Goal: Task Accomplishment & Management: Use online tool/utility

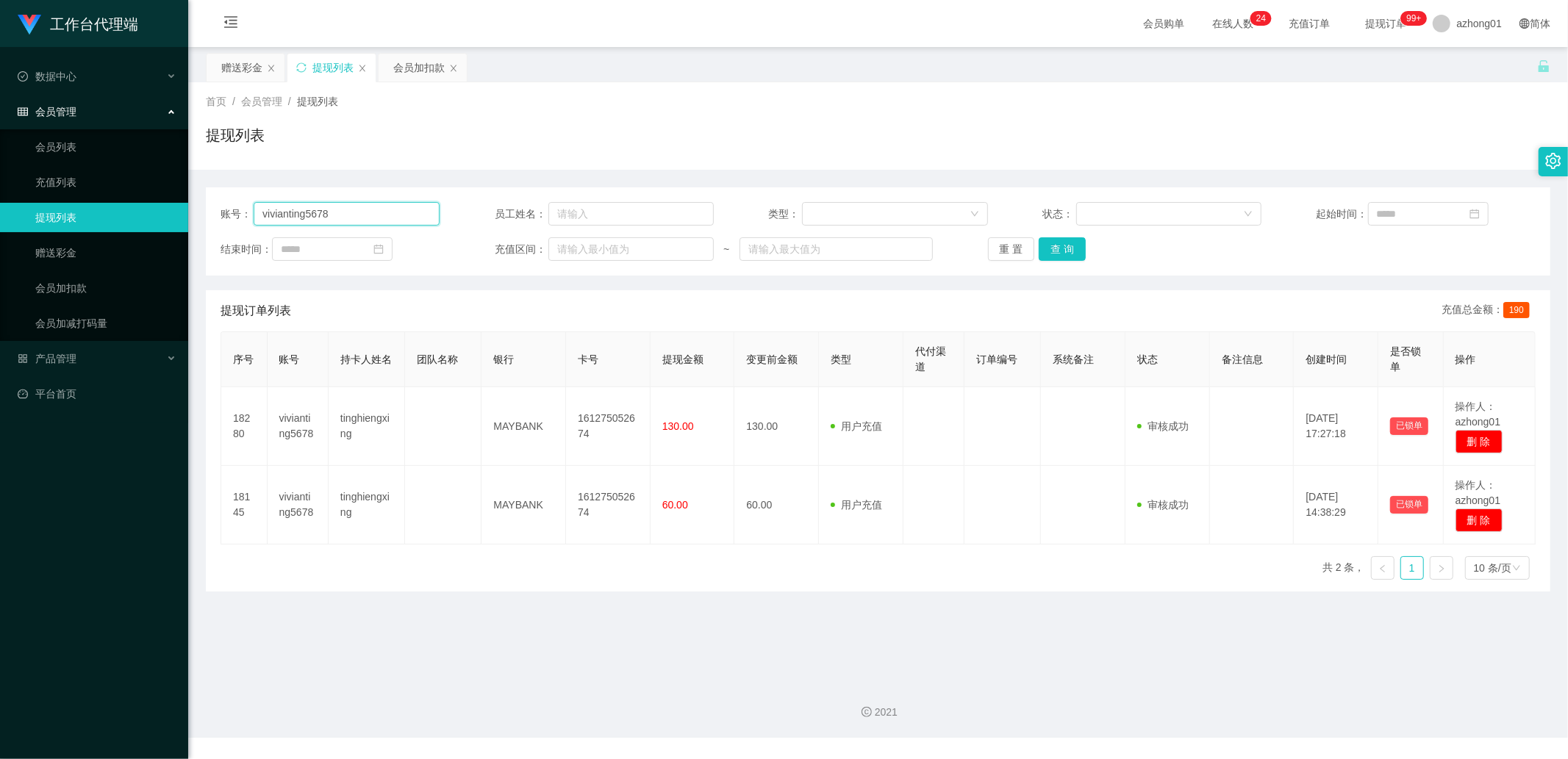
click at [326, 212] on input "vivianting5678" at bounding box center [347, 214] width 186 height 23
click at [68, 247] on link "赠送彩金" at bounding box center [105, 253] width 141 height 29
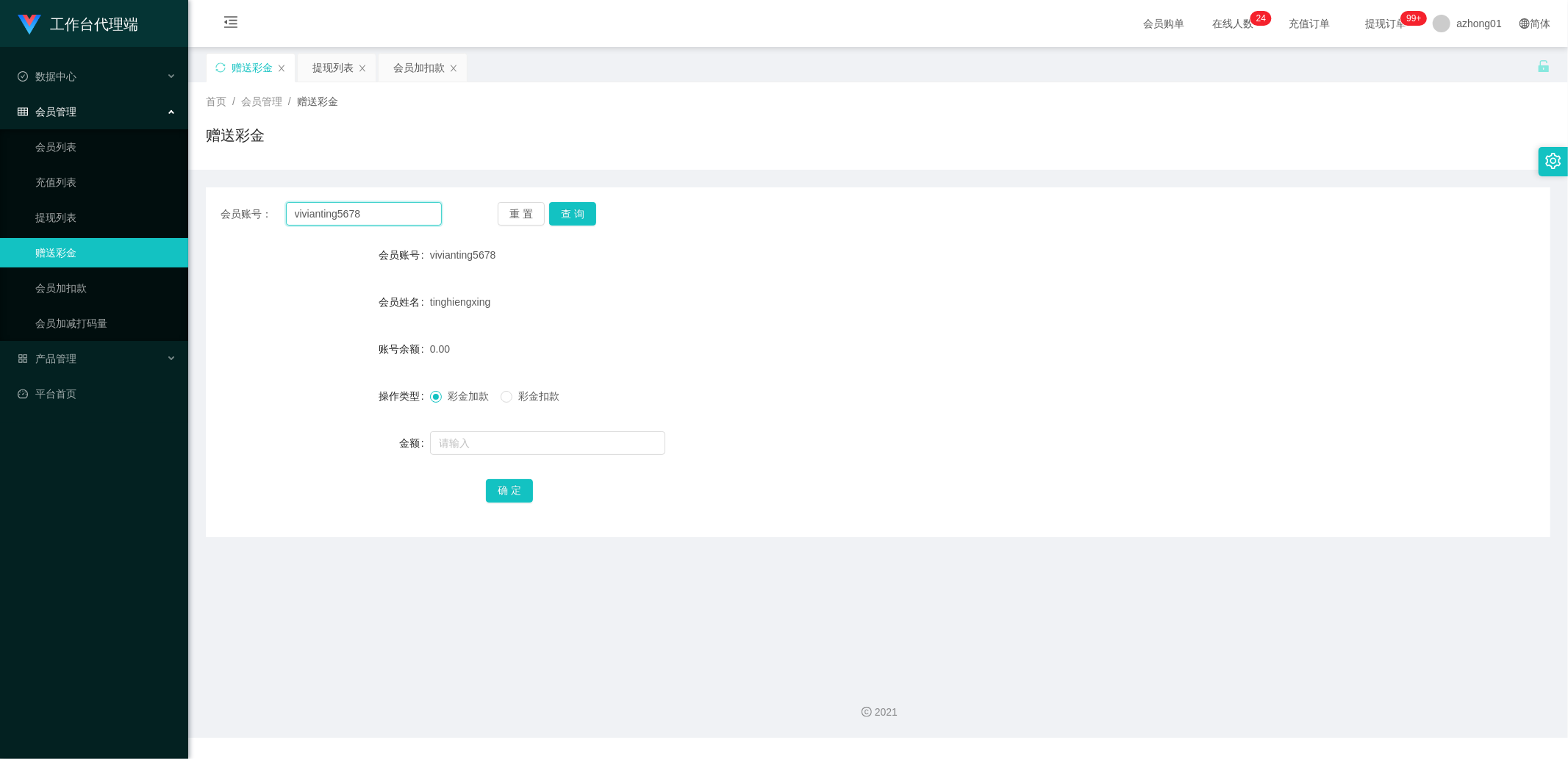
click at [385, 216] on input "vivianting5678" at bounding box center [364, 214] width 157 height 23
paste input "soocheng1214"
type input "soocheng1214"
click at [588, 210] on button "查 询" at bounding box center [572, 214] width 47 height 23
click at [485, 443] on input "text" at bounding box center [547, 443] width 235 height 23
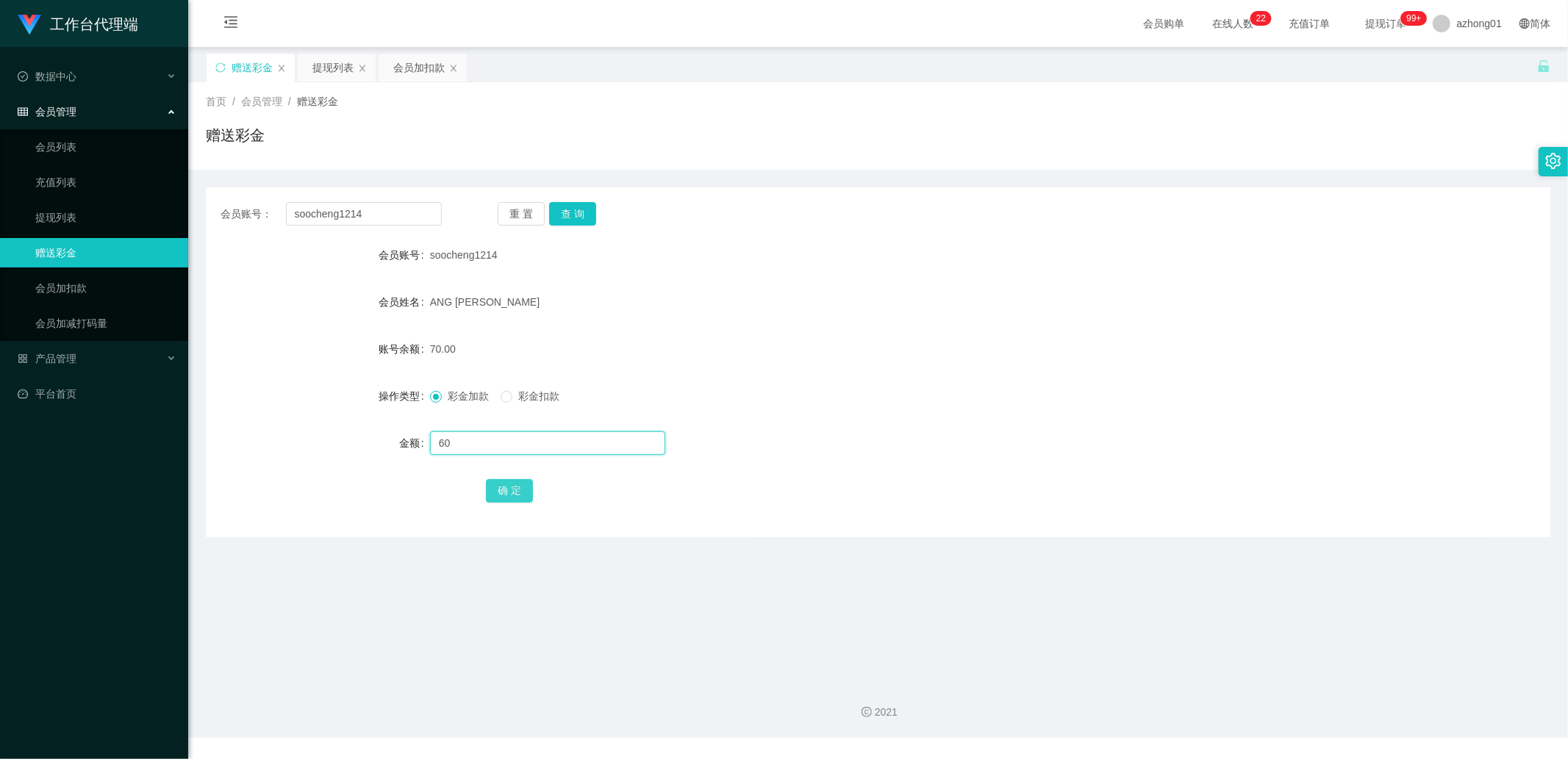
type input "60"
click at [507, 497] on button "确 定" at bounding box center [509, 491] width 47 height 23
drag, startPoint x: 98, startPoint y: 213, endPoint x: 129, endPoint y: 206, distance: 31.8
click at [98, 213] on link "提现列表" at bounding box center [105, 218] width 141 height 29
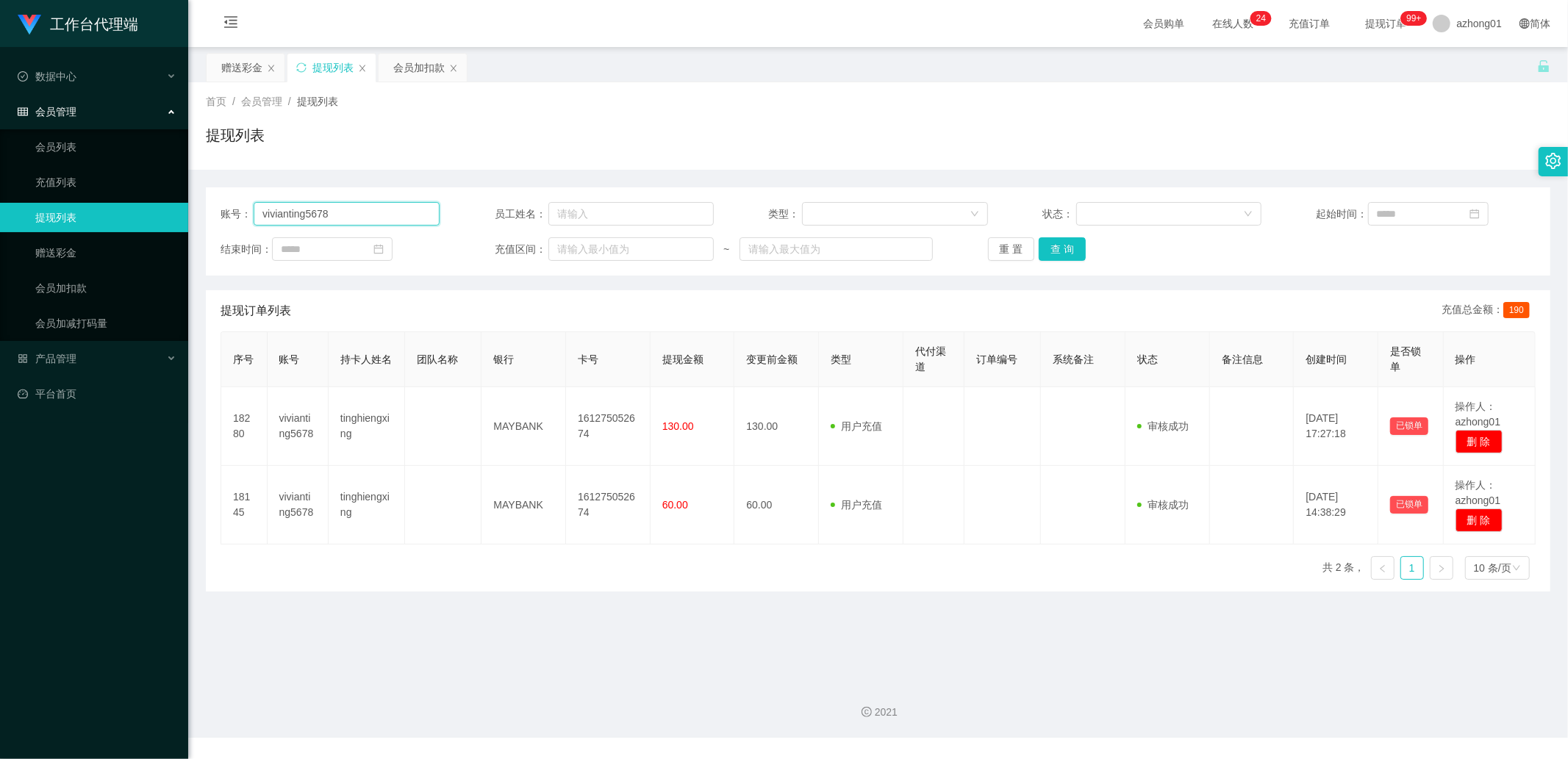
click at [415, 211] on input "vivianting5678" at bounding box center [347, 214] width 186 height 23
paste input "Laicai1127"
type input "Laicai1127"
drag, startPoint x: 1050, startPoint y: 245, endPoint x: 1179, endPoint y: 270, distance: 131.4
click at [1054, 246] on button "查 询" at bounding box center [1062, 249] width 47 height 23
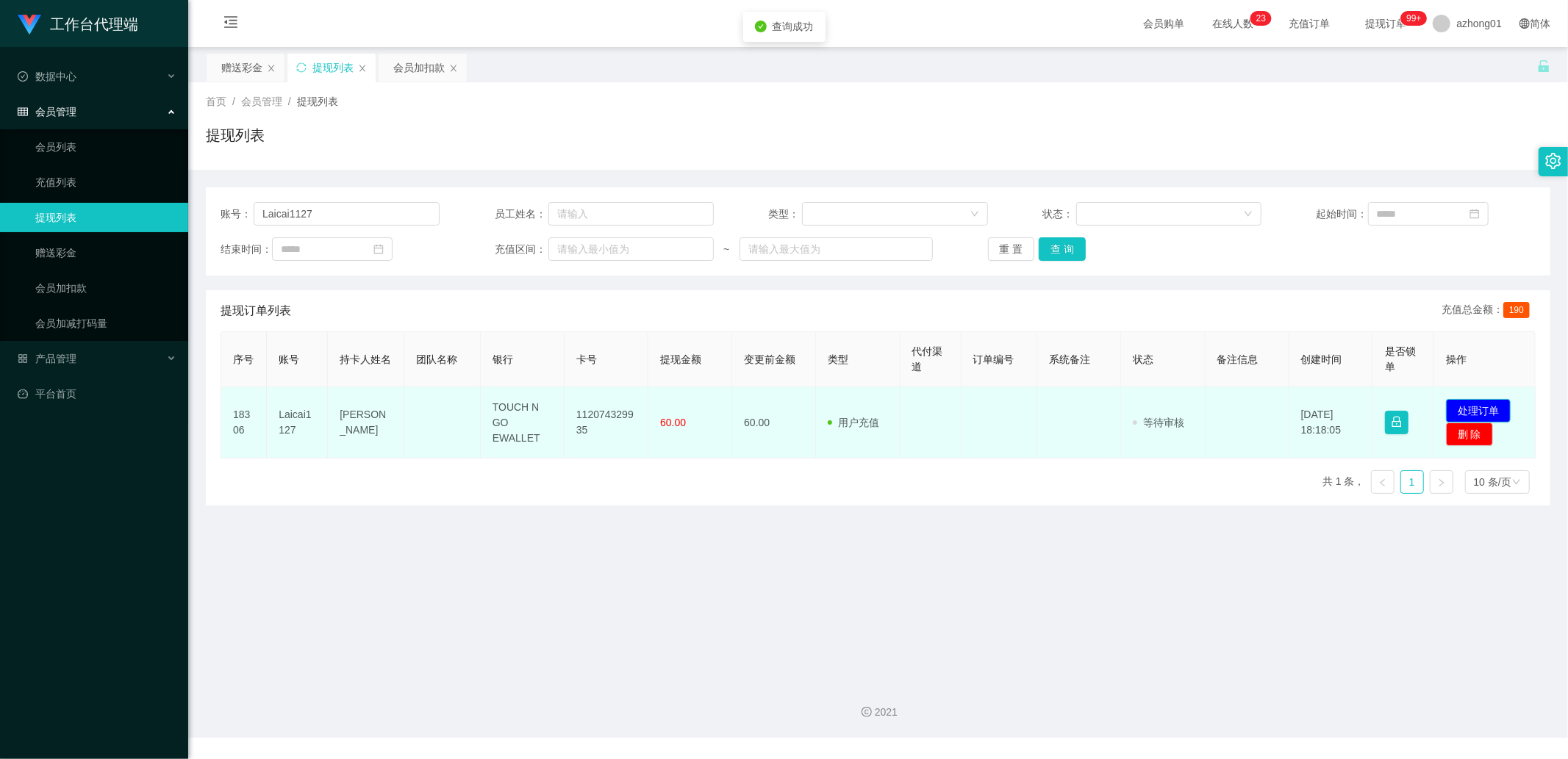
click at [1473, 407] on button "处理订单" at bounding box center [1478, 411] width 64 height 23
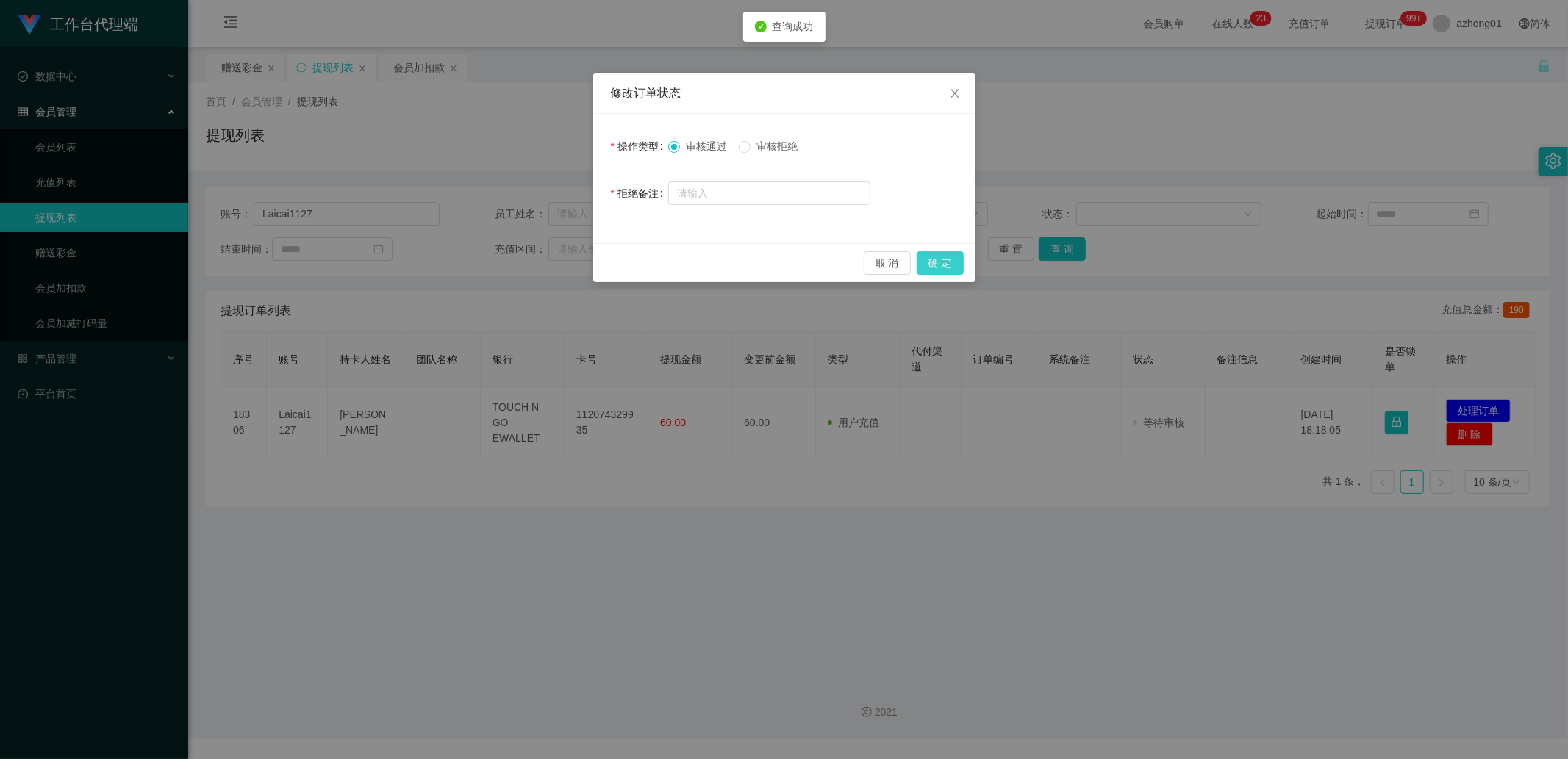
click at [944, 263] on button "确 定" at bounding box center [940, 263] width 47 height 23
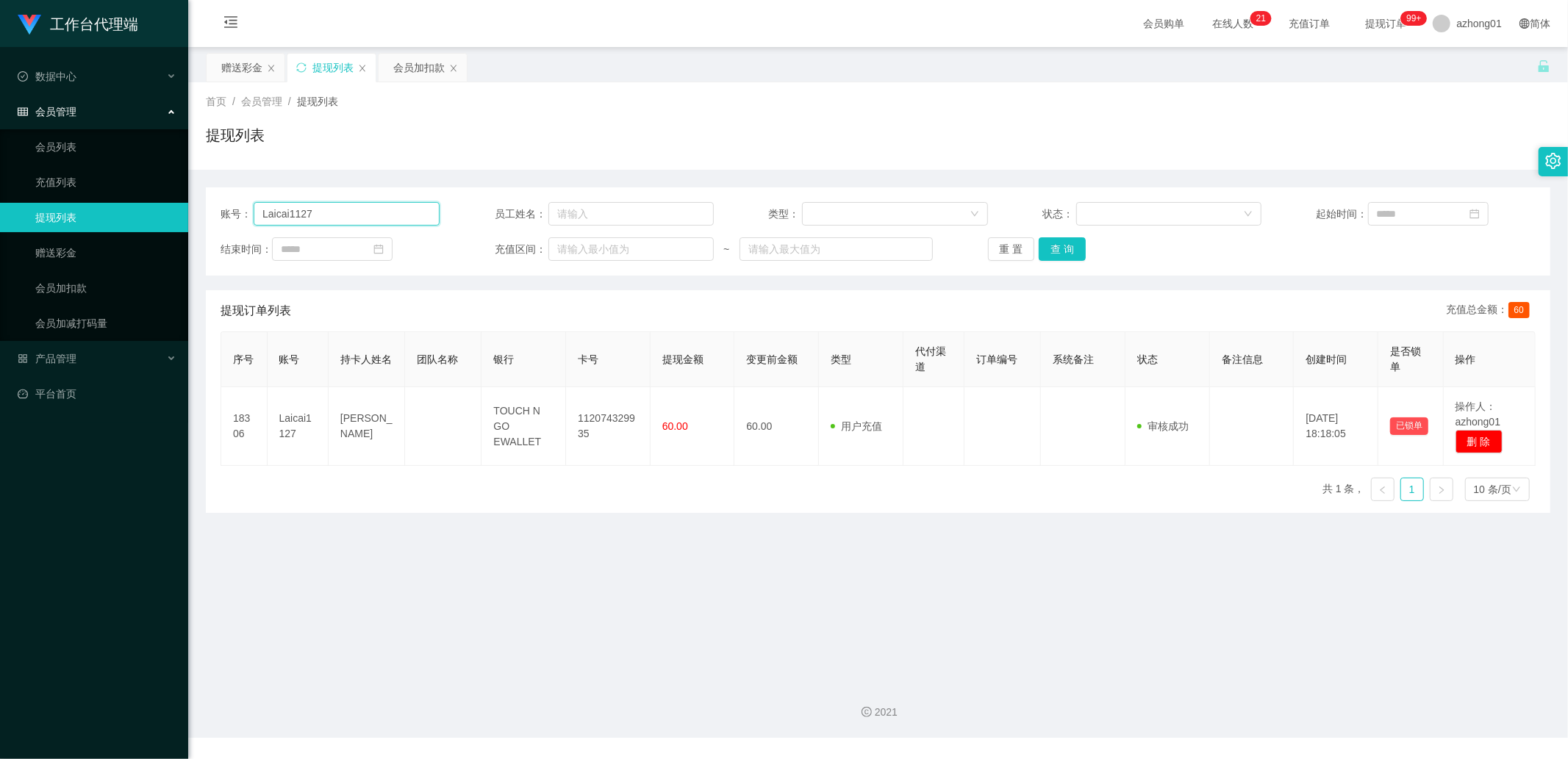
click at [332, 205] on input "Laicai1127" at bounding box center [347, 214] width 186 height 23
paste input "soocheng1214"
type input "soocheng1214"
click at [1064, 252] on button "查 询" at bounding box center [1062, 249] width 47 height 23
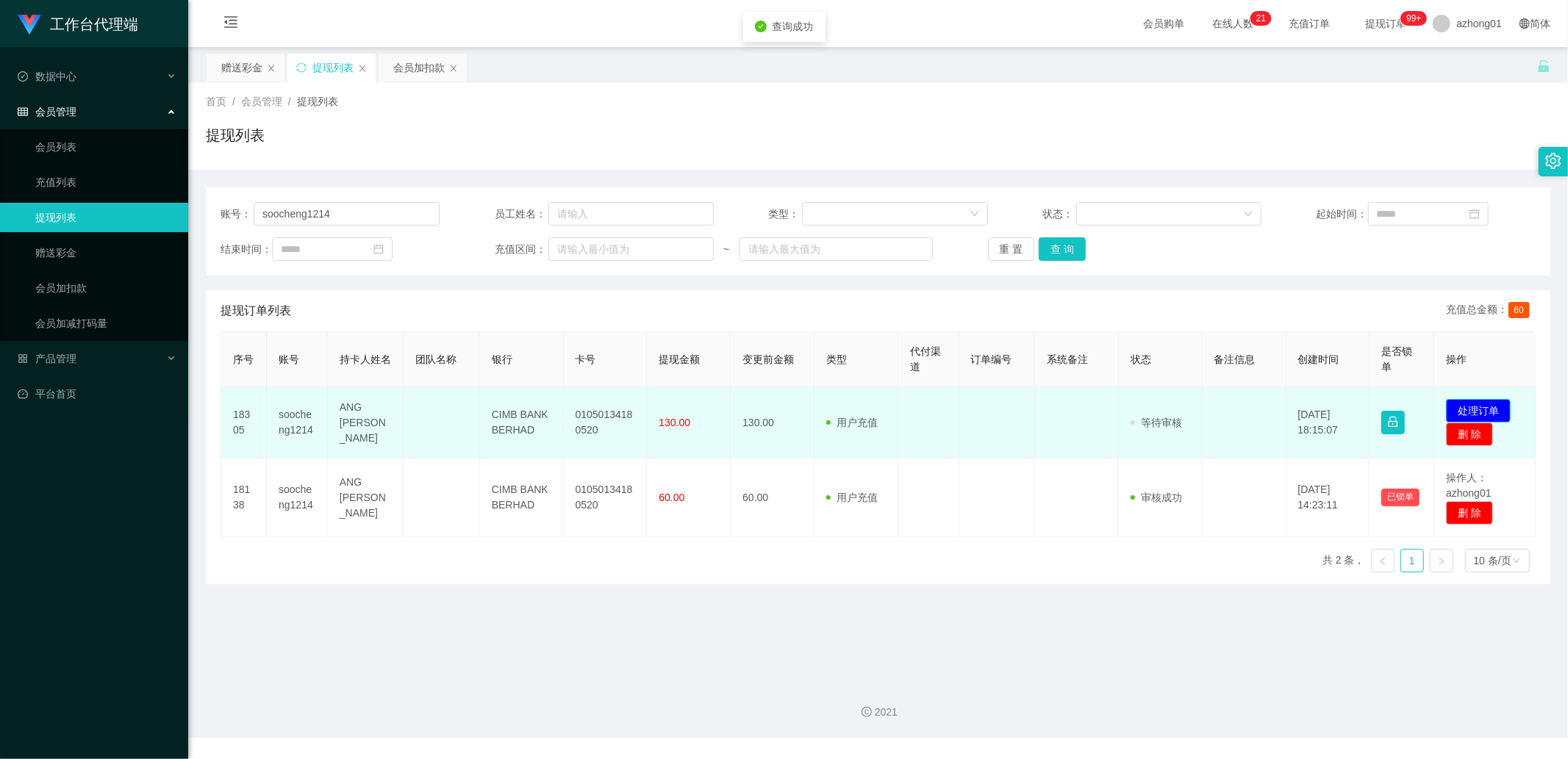
click at [1459, 399] on button "处理订单" at bounding box center [1478, 411] width 64 height 23
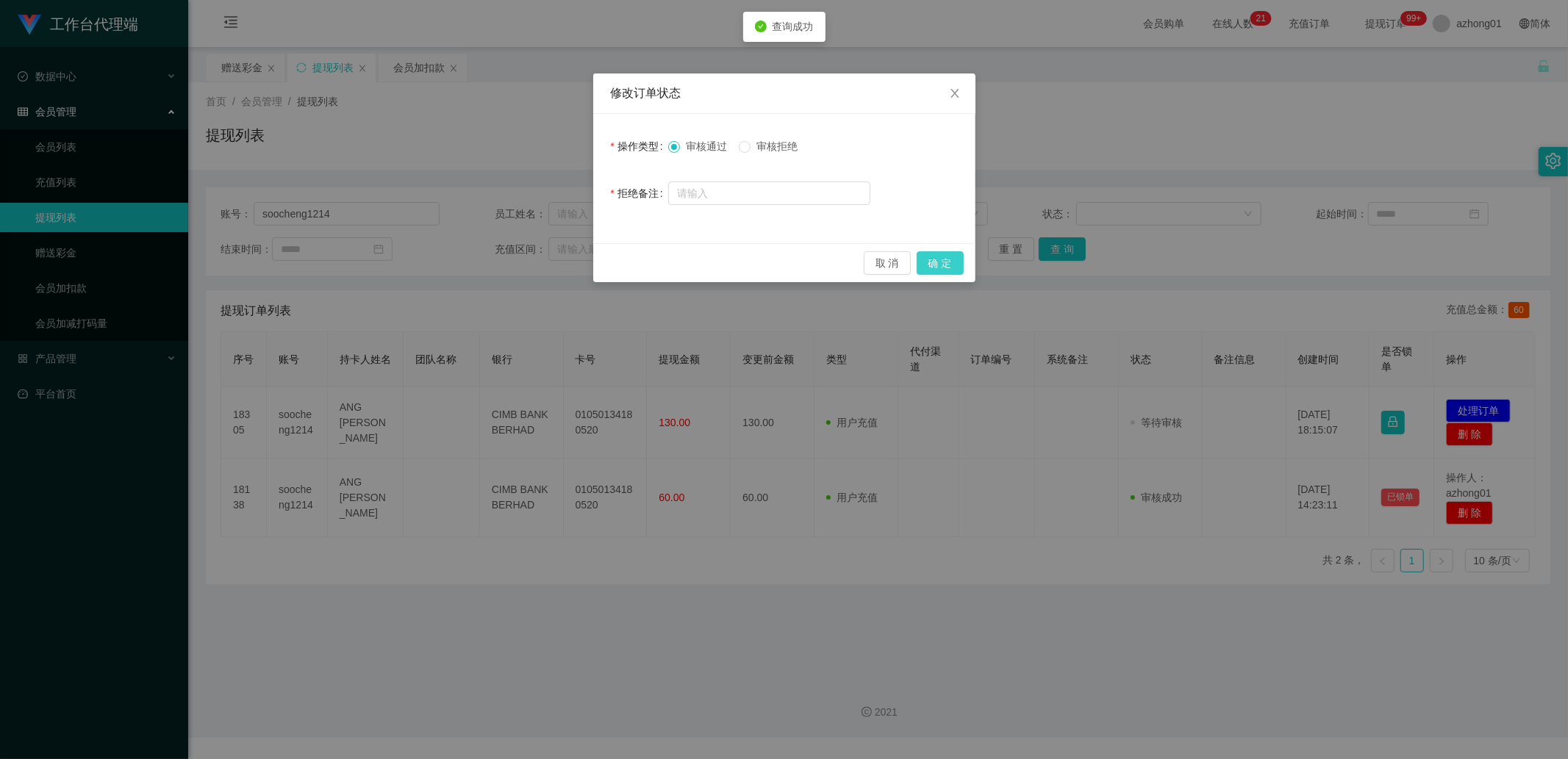
click at [931, 264] on button "确 定" at bounding box center [940, 263] width 47 height 23
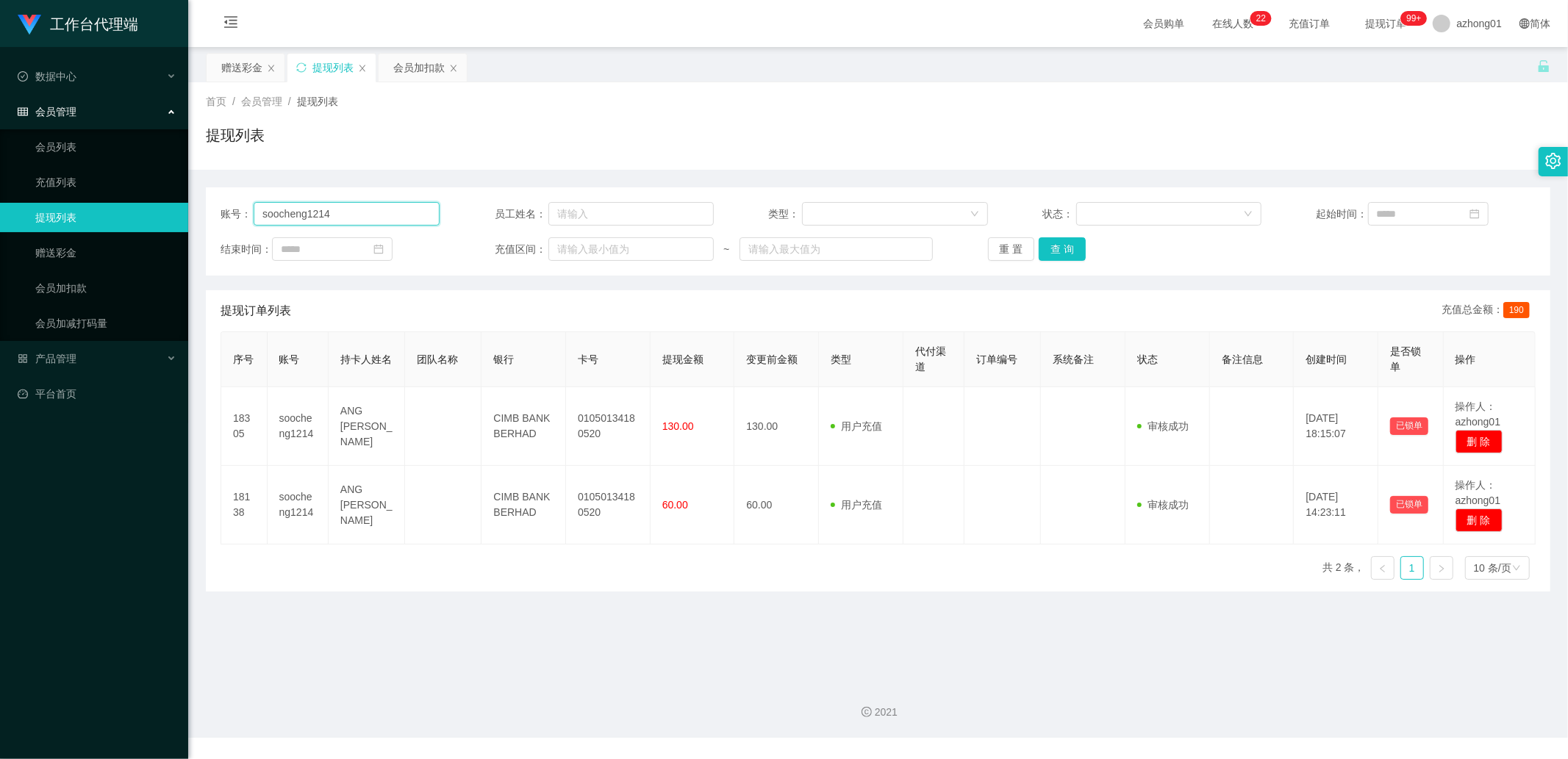
click at [348, 223] on input "soocheng1214" at bounding box center [347, 214] width 186 height 23
drag, startPoint x: 108, startPoint y: 250, endPoint x: 184, endPoint y: 247, distance: 76.1
click at [109, 250] on link "赠送彩金" at bounding box center [105, 253] width 141 height 29
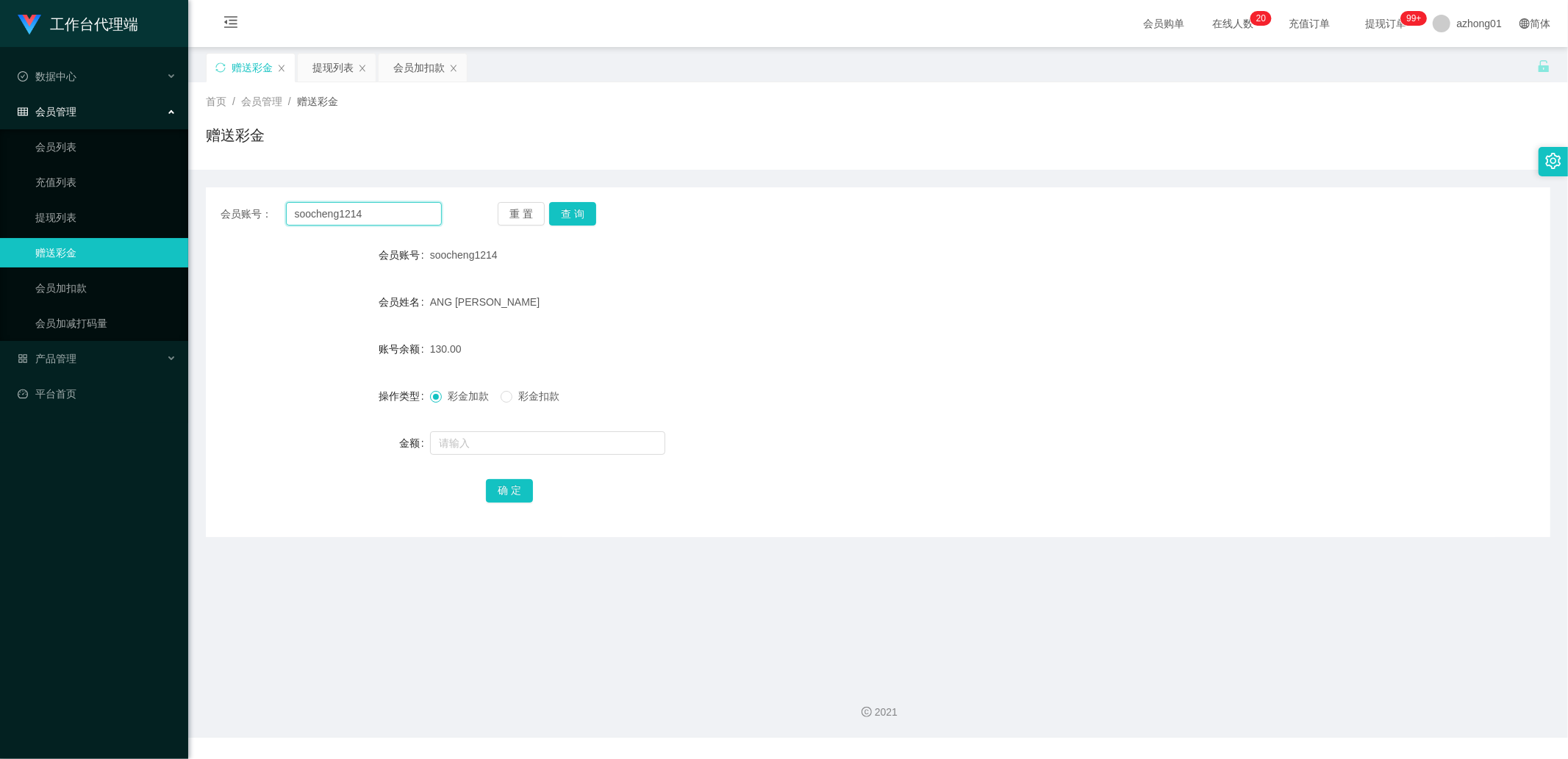
click at [384, 221] on input "soocheng1214" at bounding box center [364, 214] width 157 height 23
paste input "Laicai1127"
type input "Laicai1127"
click at [563, 203] on button "查 询" at bounding box center [572, 214] width 47 height 23
